Goal: Task Accomplishment & Management: Use online tool/utility

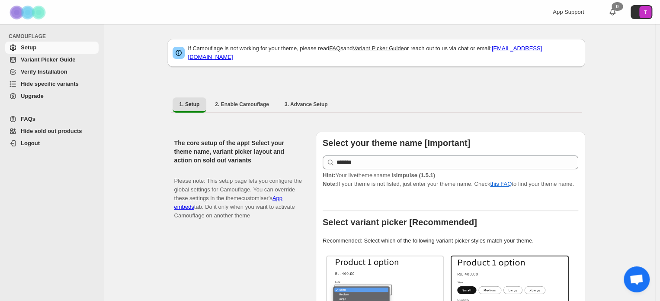
click at [42, 83] on span "Hide specific variants" at bounding box center [50, 83] width 58 height 6
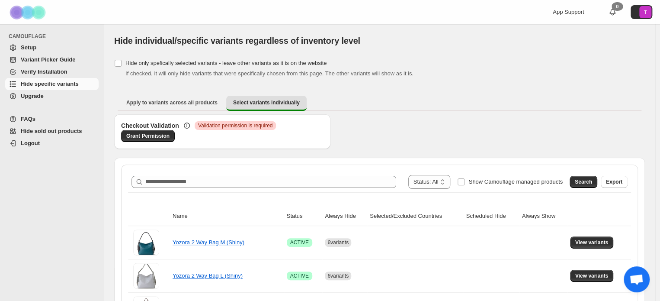
scroll to position [87, 0]
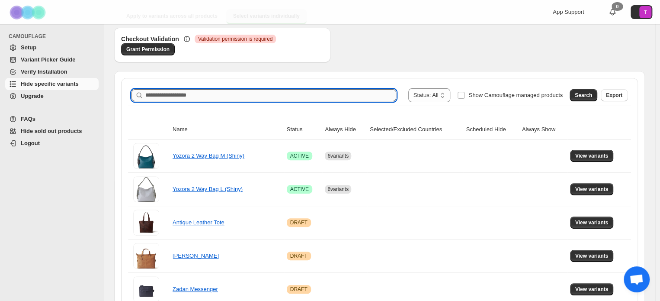
click at [173, 98] on input "Search product name" at bounding box center [270, 95] width 251 height 12
paste input "*******"
type input "*******"
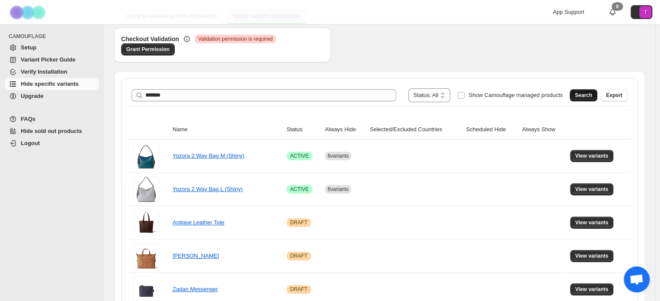
click at [592, 95] on span "Search" at bounding box center [583, 95] width 17 height 7
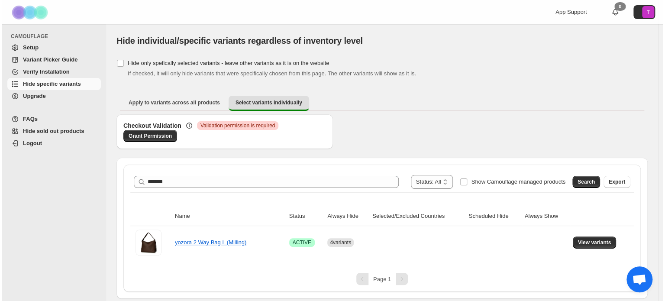
scroll to position [0, 0]
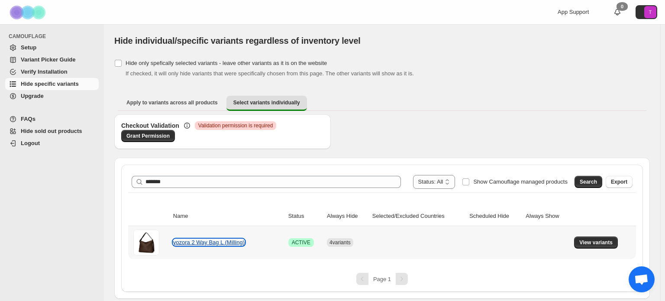
click at [234, 243] on link "yozora 2 Way Bag L (Milling)" at bounding box center [208, 242] width 71 height 6
click at [594, 244] on span "View variants" at bounding box center [595, 242] width 33 height 7
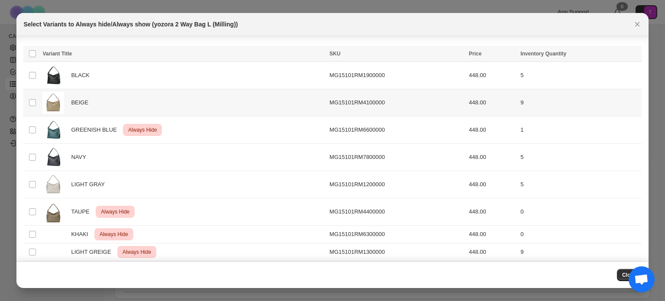
scroll to position [46, 0]
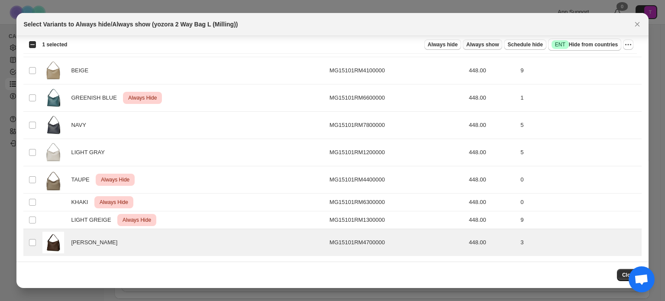
click at [490, 45] on span "Always show" at bounding box center [482, 44] width 32 height 7
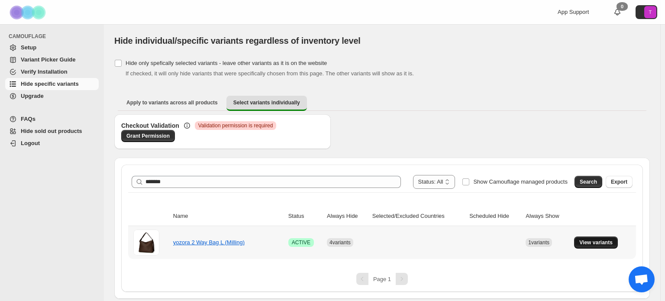
click at [591, 241] on span "View variants" at bounding box center [595, 242] width 33 height 7
